Goal: Task Accomplishment & Management: Use online tool/utility

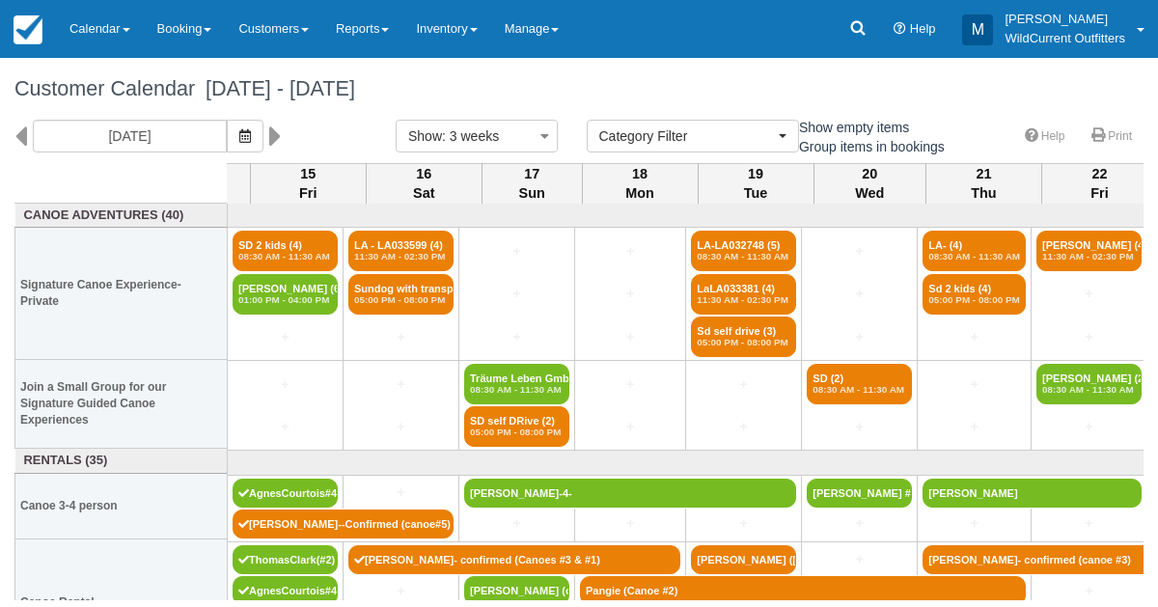
select select
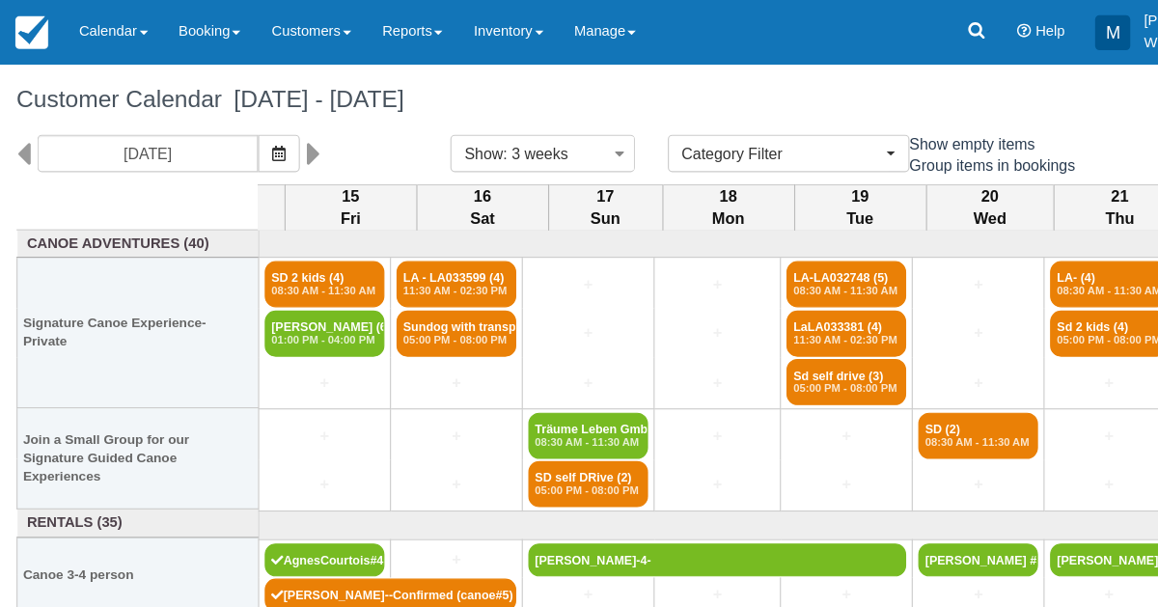
scroll to position [0, 93]
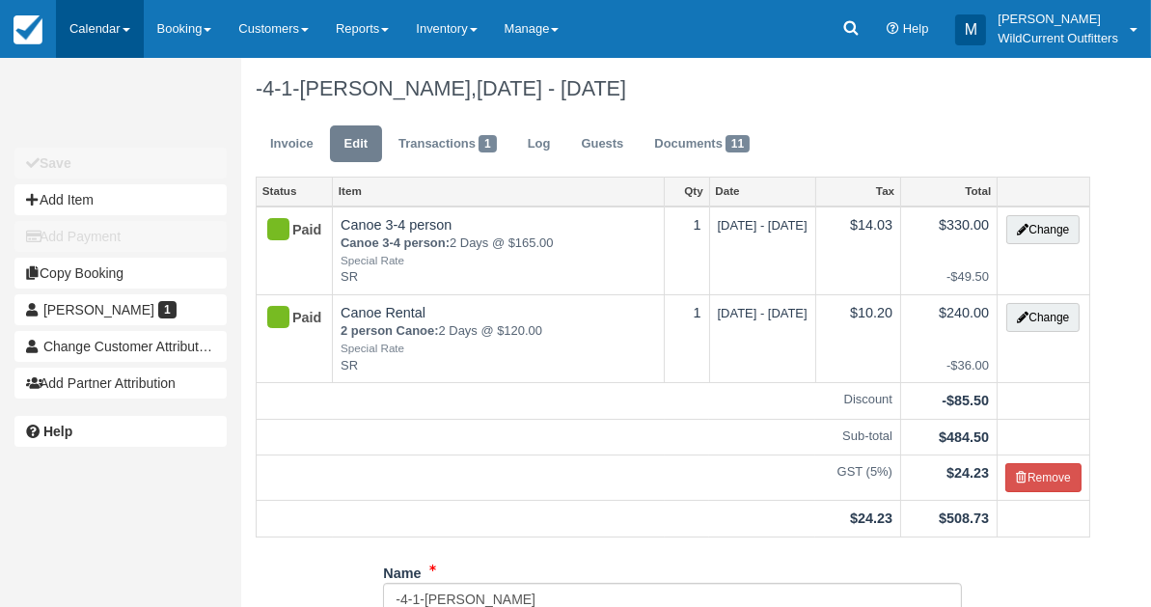
click at [109, 27] on link "Calendar" at bounding box center [100, 29] width 88 height 58
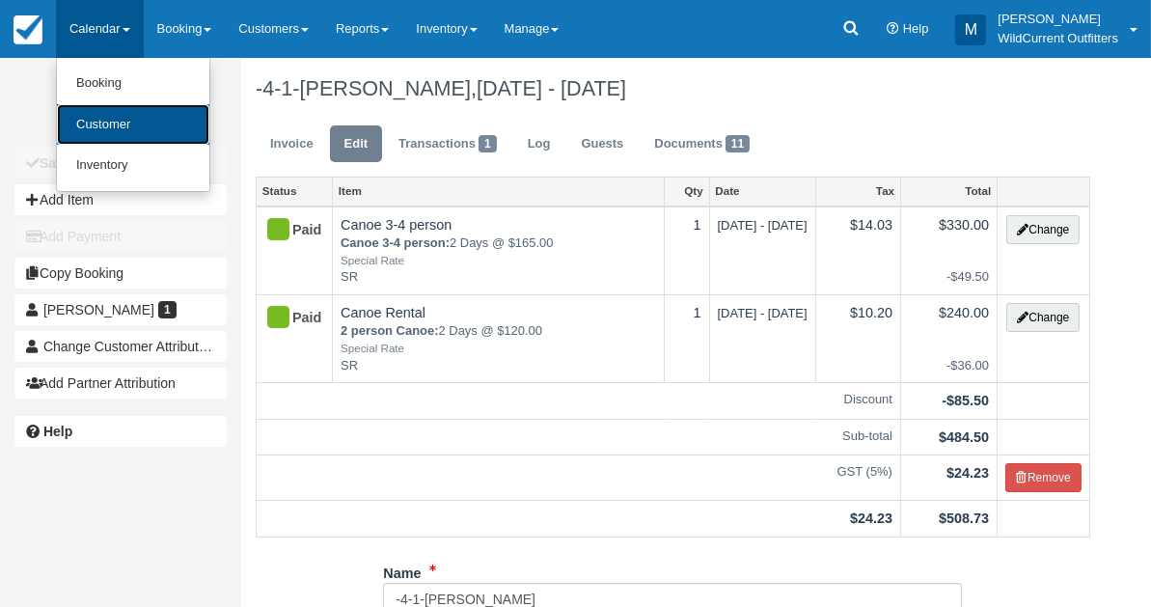
click at [93, 138] on link "Customer" at bounding box center [133, 124] width 152 height 41
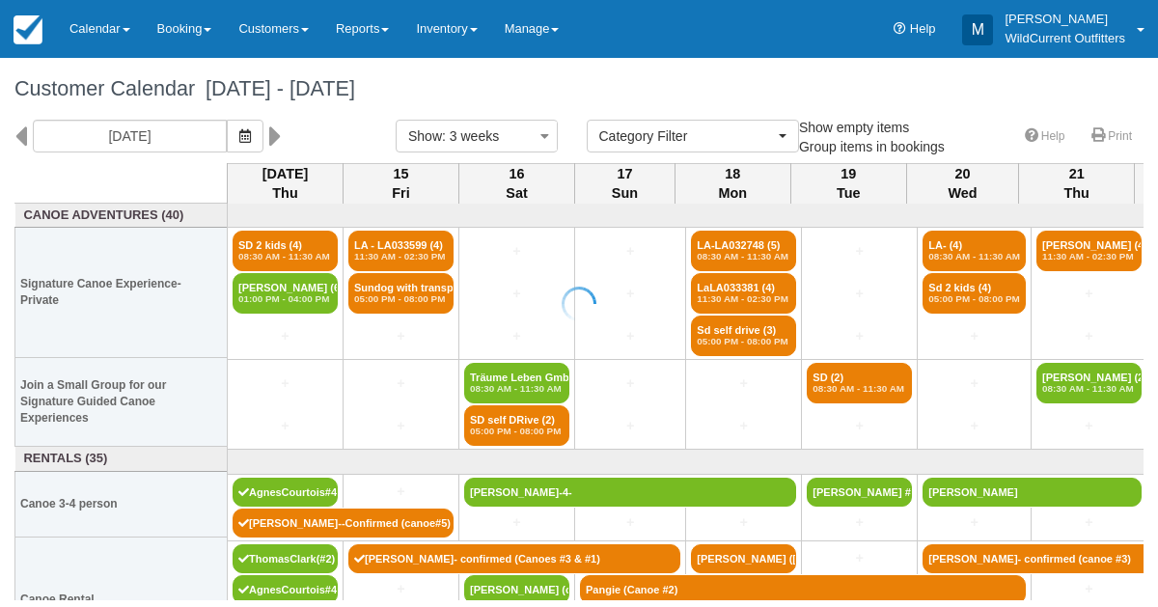
select select
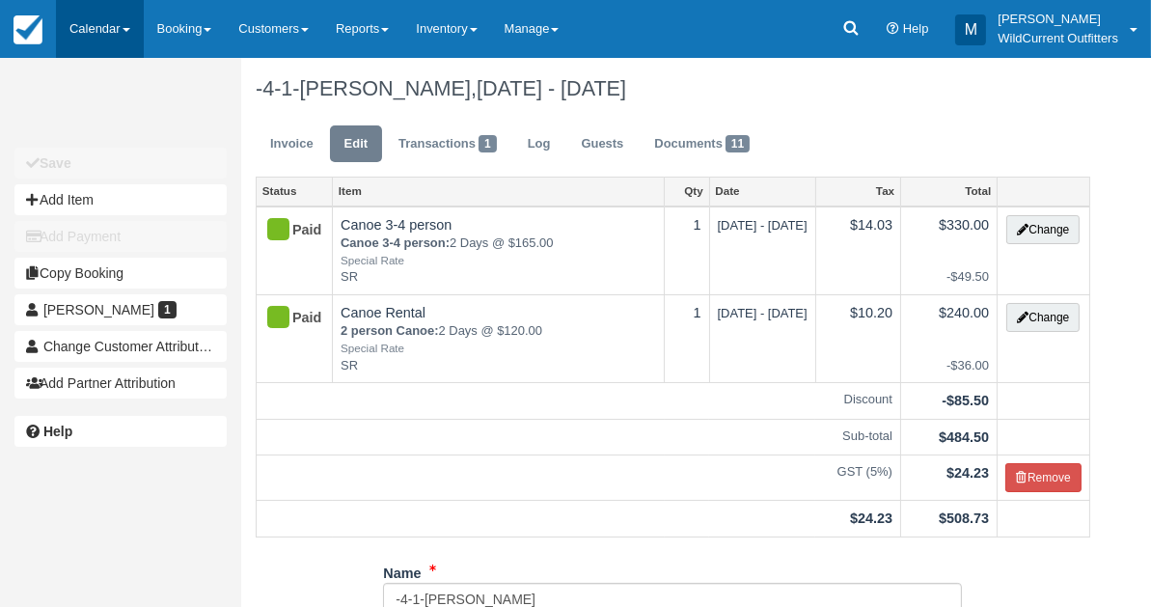
click at [88, 31] on link "Calendar" at bounding box center [100, 29] width 88 height 58
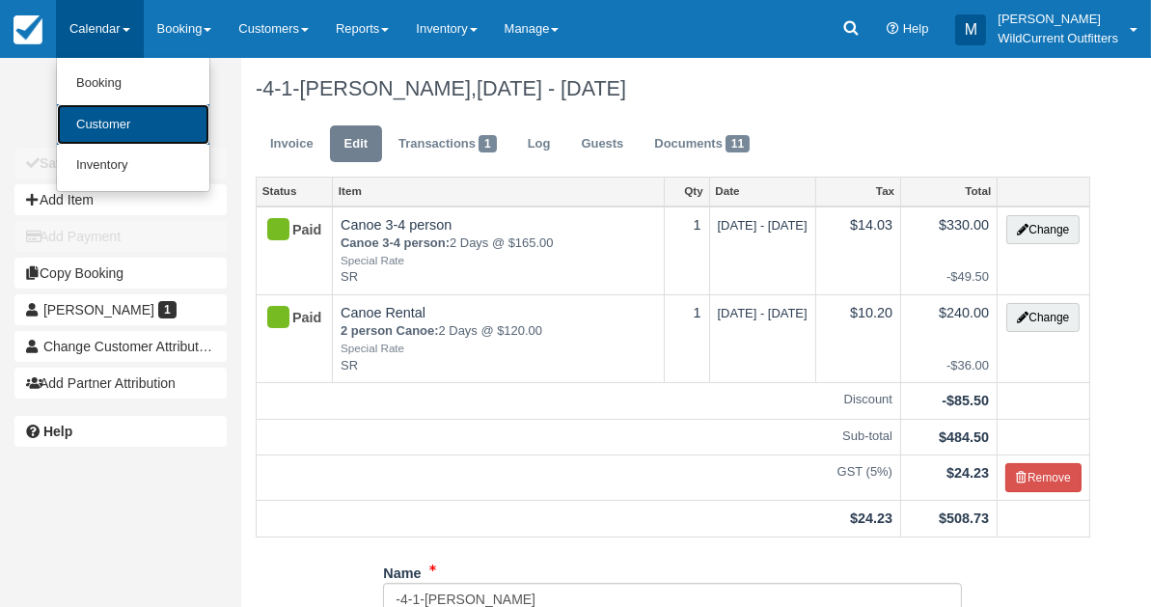
click at [103, 119] on link "Customer" at bounding box center [133, 124] width 152 height 41
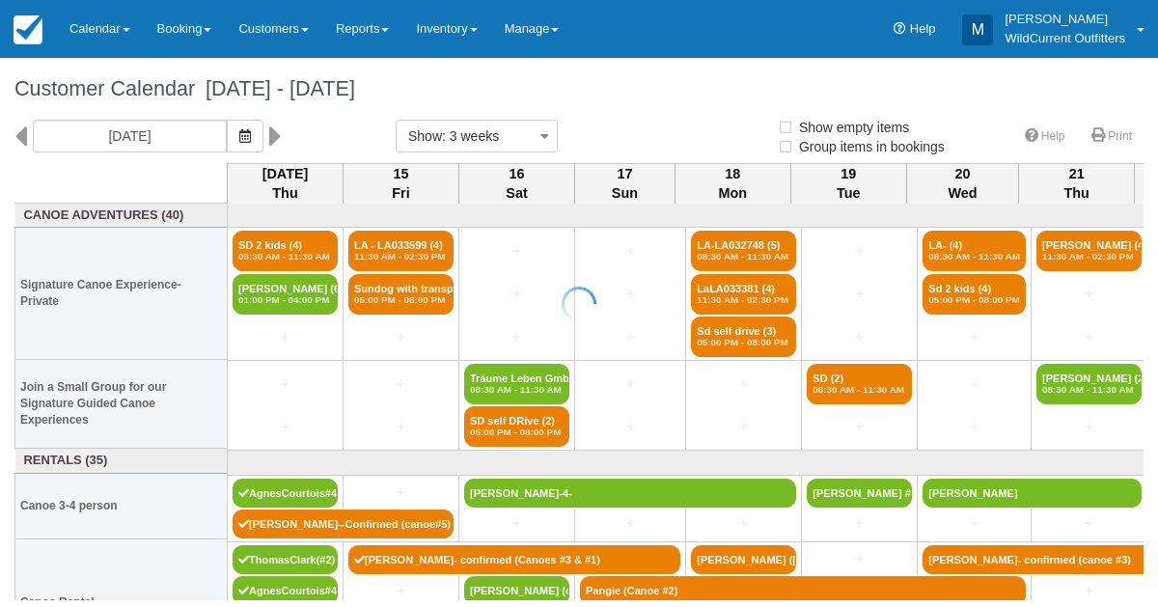
select select
